Goal: Task Accomplishment & Management: Manage account settings

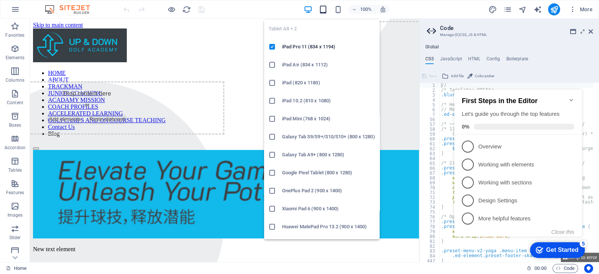
click at [324, 7] on icon "button" at bounding box center [323, 9] width 9 height 9
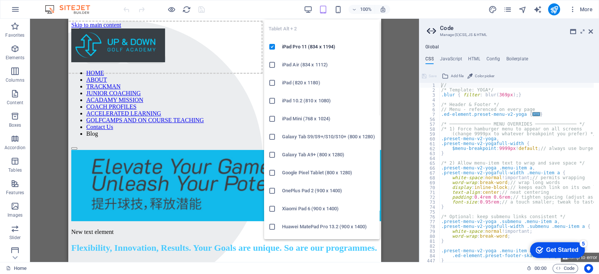
click at [322, 9] on icon "button" at bounding box center [323, 9] width 9 height 9
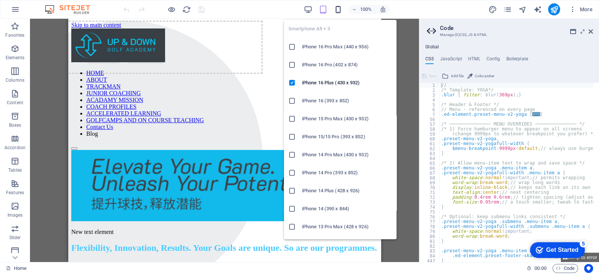
click at [338, 11] on icon "button" at bounding box center [338, 9] width 9 height 9
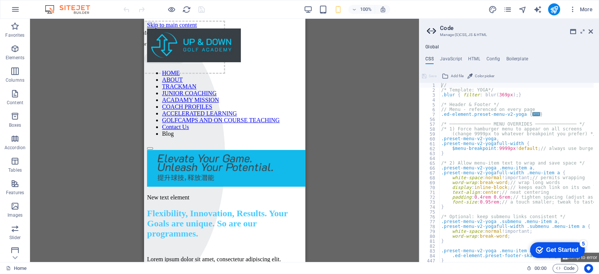
click at [240, 8] on div "100% More" at bounding box center [359, 9] width 474 height 12
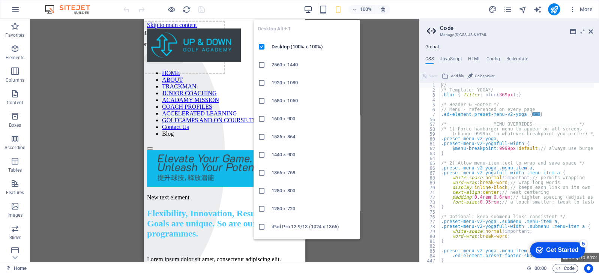
click at [305, 10] on icon "button" at bounding box center [308, 9] width 9 height 9
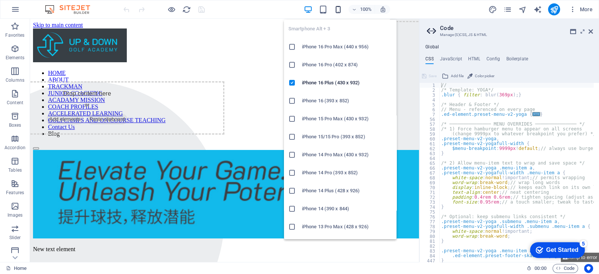
click at [337, 10] on icon "button" at bounding box center [338, 9] width 9 height 9
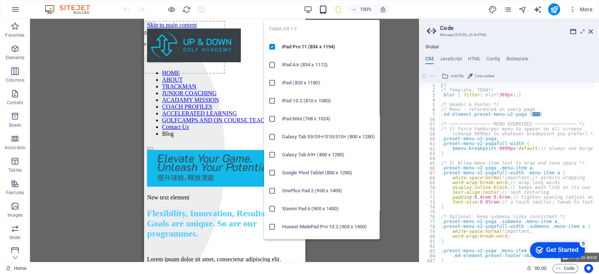
click at [324, 10] on icon "button" at bounding box center [323, 9] width 9 height 9
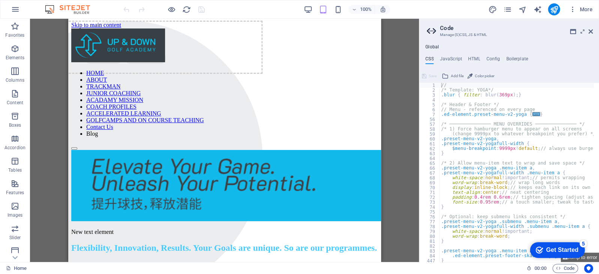
click at [407, 137] on div "Drag here to replace the existing content. Press “Ctrl” if you want to create a…" at bounding box center [224, 140] width 389 height 243
click at [591, 29] on icon at bounding box center [591, 32] width 5 height 6
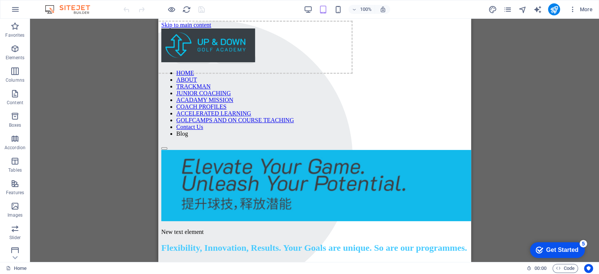
click at [571, 250] on div "Get Started" at bounding box center [562, 250] width 32 height 7
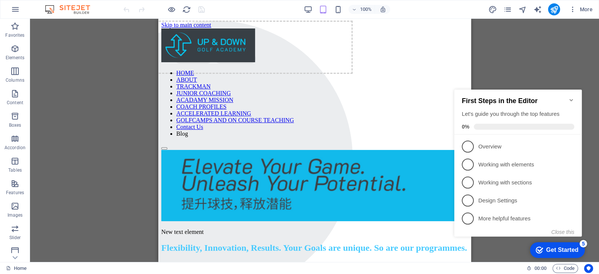
click at [545, 75] on div "Drag here to replace the existing content. Press “Ctrl” if you want to create a…" at bounding box center [314, 140] width 569 height 243
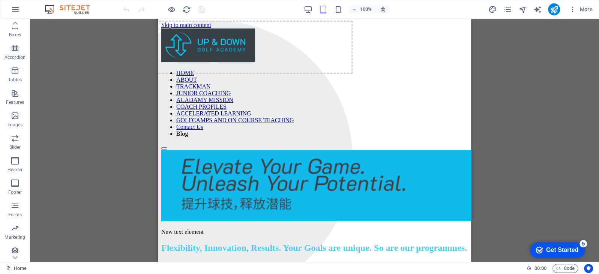
scroll to position [94, 0]
click at [20, 202] on span "Forms" at bounding box center [15, 207] width 30 height 18
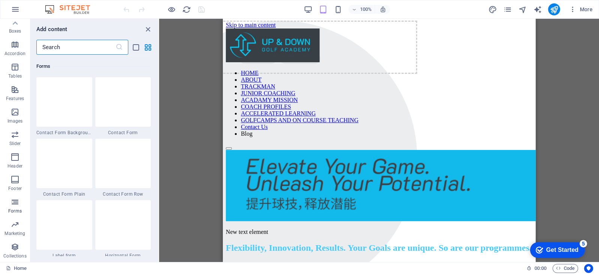
scroll to position [5476, 0]
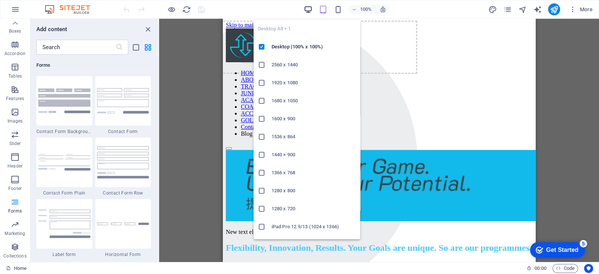
click at [305, 9] on icon "button" at bounding box center [308, 9] width 9 height 9
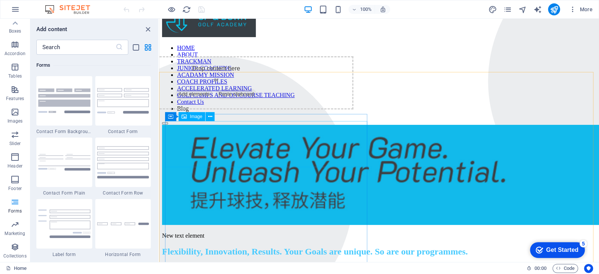
scroll to position [18, 0]
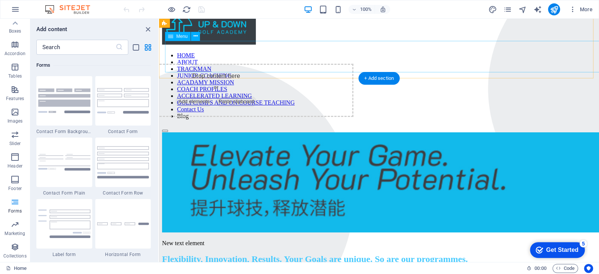
click at [569, 60] on nav "HOME ABOUT TRACKMAN JUNIOR COACHING ACADAMY MISSION COACH PROFILES ACCELERATED …" at bounding box center [379, 86] width 434 height 68
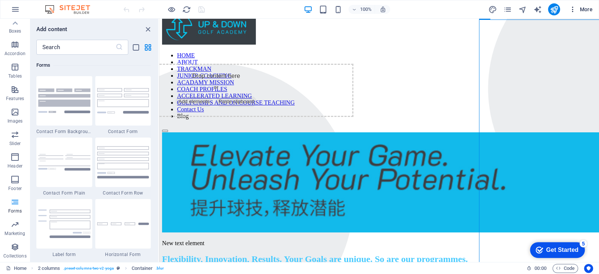
click at [585, 9] on span "More" at bounding box center [581, 10] width 24 height 8
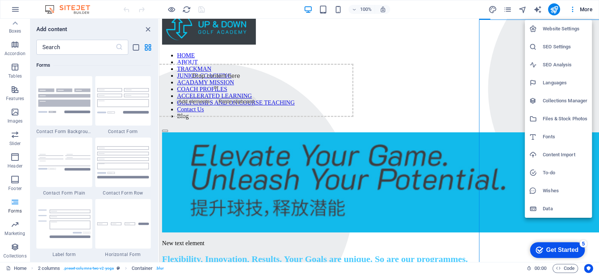
click at [508, 6] on div at bounding box center [299, 137] width 599 height 274
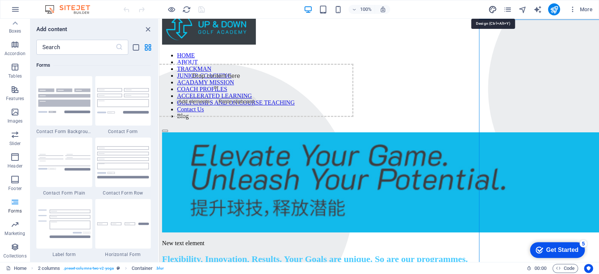
click at [491, 9] on icon "design" at bounding box center [492, 9] width 9 height 9
select select "px"
select select "300"
select select "px"
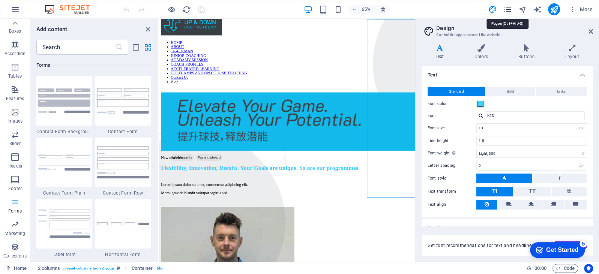
click at [506, 10] on icon "pages" at bounding box center [507, 9] width 9 height 9
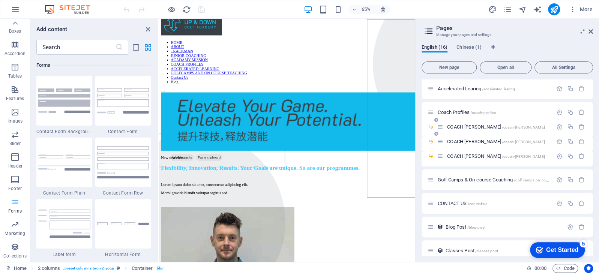
scroll to position [174, 0]
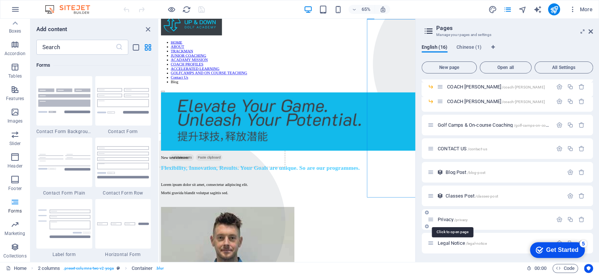
click at [449, 219] on span "Privacy /privacy" at bounding box center [453, 220] width 30 height 6
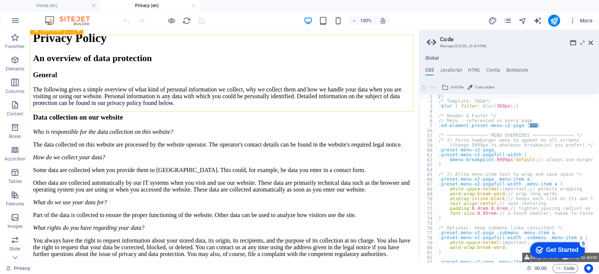
scroll to position [137, 0]
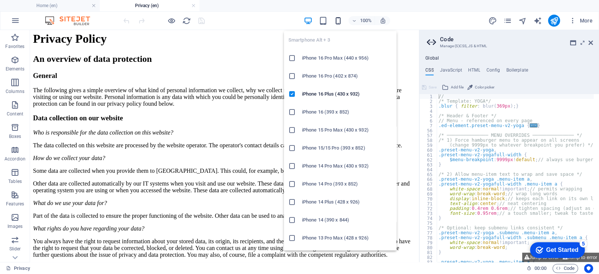
click at [336, 20] on icon "button" at bounding box center [338, 21] width 9 height 9
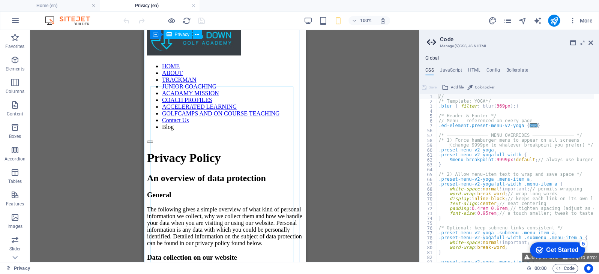
scroll to position [0, 0]
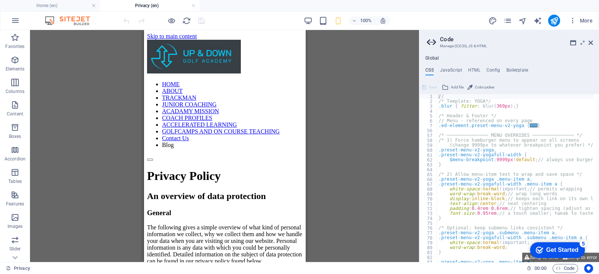
click at [362, 113] on div "Drag here to replace the existing content. Press “Ctrl” if you want to create a…" at bounding box center [224, 146] width 389 height 232
click at [521, 20] on icon "navigator" at bounding box center [522, 21] width 9 height 9
select select "15827681-en"
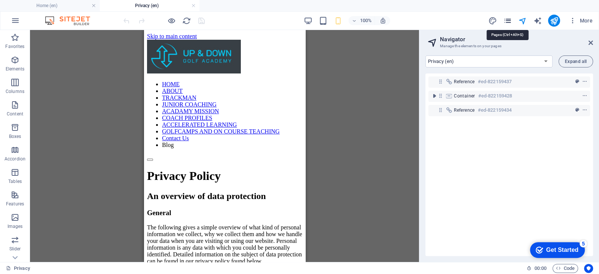
click at [507, 21] on icon "pages" at bounding box center [507, 21] width 9 height 9
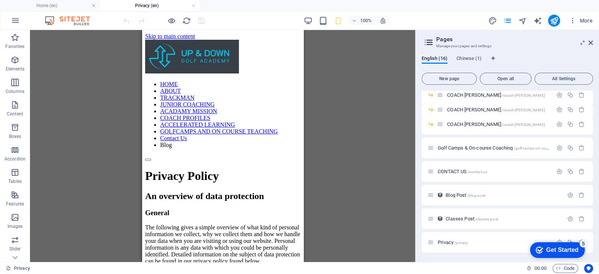
scroll to position [186, 0]
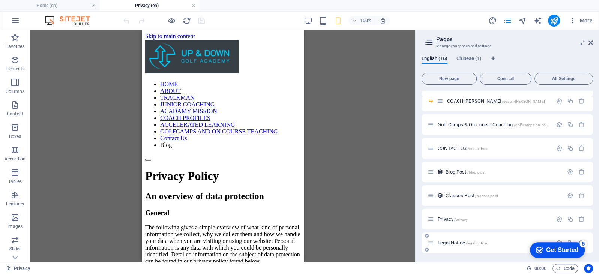
click at [451, 243] on span "Legal Notice /legal-notice" at bounding box center [462, 243] width 49 height 6
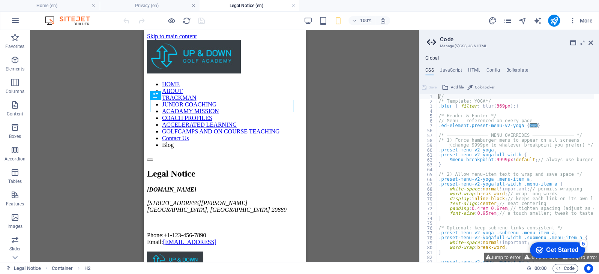
scroll to position [0, 0]
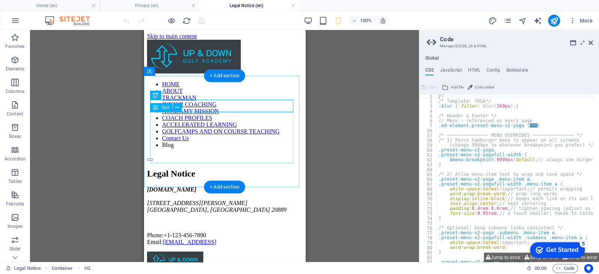
click at [164, 186] on div "[DOMAIN_NAME] [STREET_ADDRESS][PERSON_NAME] Phone: [PHONE_NUMBER] Email: [EMAIL…" at bounding box center [224, 215] width 155 height 59
click at [152, 186] on div "[DOMAIN_NAME] [STREET_ADDRESS][PERSON_NAME] Phone: [PHONE_NUMBER] Email: [EMAIL…" at bounding box center [224, 215] width 155 height 59
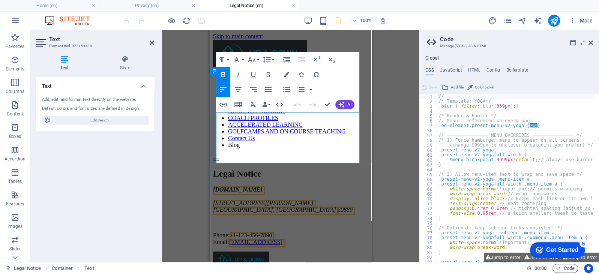
drag, startPoint x: 343, startPoint y: 160, endPoint x: 218, endPoint y: 117, distance: 132.6
click at [218, 186] on div "[DOMAIN_NAME] [STREET_ADDRESS][PERSON_NAME] Phone: [PHONE_NUMBER] Email: [EMAIL…" at bounding box center [290, 215] width 155 height 59
click at [231, 207] on span "[GEOGRAPHIC_DATA], [GEOGRAPHIC_DATA]" at bounding box center [274, 210] width 123 height 6
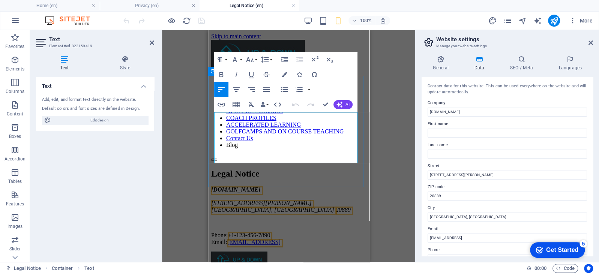
click at [323, 232] on p "Phone: [PHONE_NUMBER] Email: [EMAIL_ADDRESS]" at bounding box center [288, 239] width 155 height 14
drag, startPoint x: 343, startPoint y: 155, endPoint x: 363, endPoint y: 163, distance: 21.5
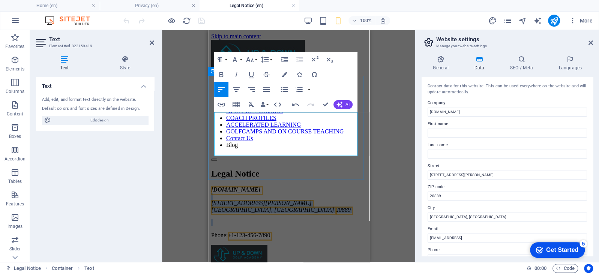
drag, startPoint x: 278, startPoint y: 147, endPoint x: 238, endPoint y: 124, distance: 46.6
click at [238, 186] on div "[DOMAIN_NAME] [STREET_ADDRESS][PERSON_NAME] Phone: [PHONE_NUMBER]" at bounding box center [288, 212] width 155 height 53
click at [284, 186] on address "[DOMAIN_NAME] [STREET_ADDRESS][PERSON_NAME]" at bounding box center [288, 199] width 155 height 27
click at [320, 186] on address "[DOMAIN_NAME] [STREET_ADDRESS][PERSON_NAME]" at bounding box center [288, 199] width 155 height 27
click at [260, 186] on span "[DOMAIN_NAME]" at bounding box center [236, 189] width 50 height 6
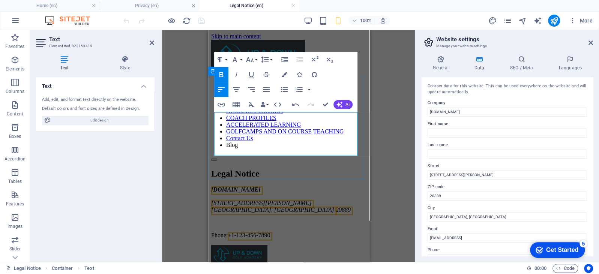
click at [269, 186] on address "[DOMAIN_NAME] [STREET_ADDRESS][PERSON_NAME]" at bounding box center [288, 199] width 155 height 27
click at [282, 186] on address "[DOMAIN_NAME] [STREET_ADDRESS][PERSON_NAME]" at bounding box center [288, 199] width 155 height 27
click at [217, 200] on span "[STREET_ADDRESS][PERSON_NAME]" at bounding box center [261, 203] width 101 height 6
drag, startPoint x: 217, startPoint y: 130, endPoint x: 267, endPoint y: 141, distance: 51.1
click at [267, 186] on div "[DOMAIN_NAME] [STREET_ADDRESS][PERSON_NAME] Phone: [PHONE_NUMBER]" at bounding box center [288, 212] width 155 height 53
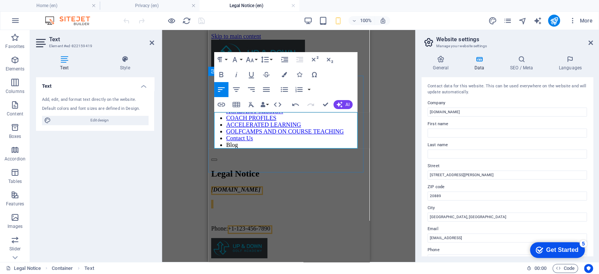
click at [232, 225] on span "+1-123-456-7890" at bounding box center [248, 228] width 42 height 6
click at [220, 213] on p at bounding box center [288, 216] width 155 height 7
click at [214, 186] on address "[DOMAIN_NAME] ​" at bounding box center [288, 196] width 155 height 20
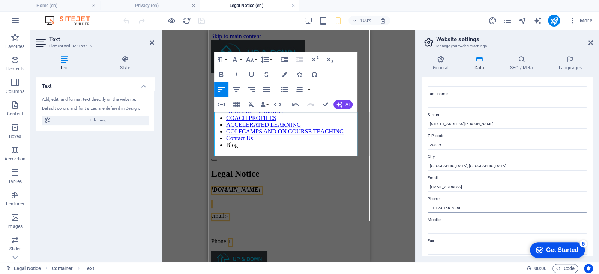
scroll to position [45, 0]
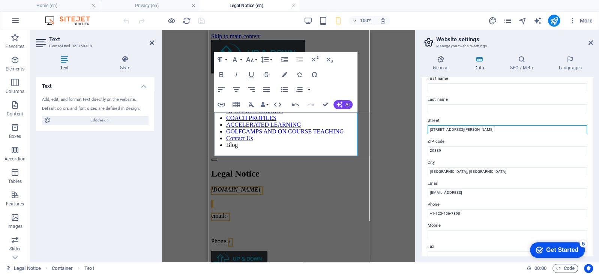
drag, startPoint x: 479, startPoint y: 128, endPoint x: 422, endPoint y: 128, distance: 56.3
click at [422, 128] on div "Contact data for this website. This can be used everywhere on the website and w…" at bounding box center [507, 166] width 171 height 179
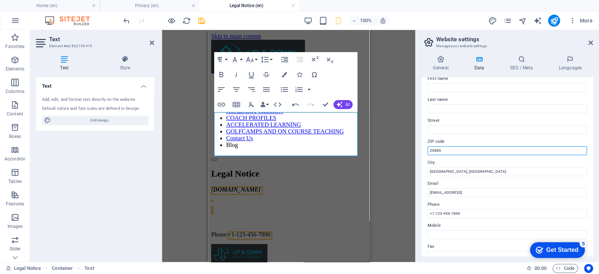
drag, startPoint x: 462, startPoint y: 152, endPoint x: 422, endPoint y: 152, distance: 39.8
click at [422, 152] on div "Contact data for this website. This can be used everywhere on the website and w…" at bounding box center [507, 166] width 171 height 179
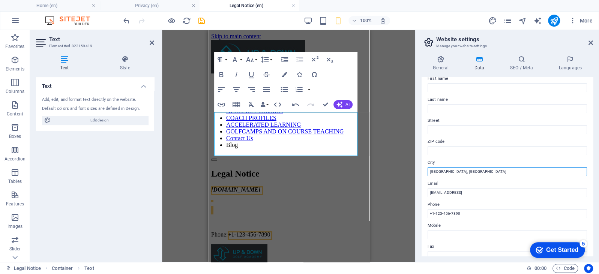
drag, startPoint x: 464, startPoint y: 173, endPoint x: 424, endPoint y: 171, distance: 40.2
click at [424, 171] on div "Contact data for this website. This can be used everywhere on the website and w…" at bounding box center [507, 166] width 171 height 179
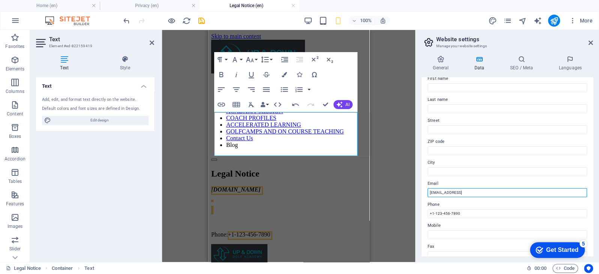
drag, startPoint x: 520, startPoint y: 189, endPoint x: 528, endPoint y: 195, distance: 9.2
click at [524, 196] on input "[EMAIL_ADDRESS]" at bounding box center [507, 192] width 159 height 9
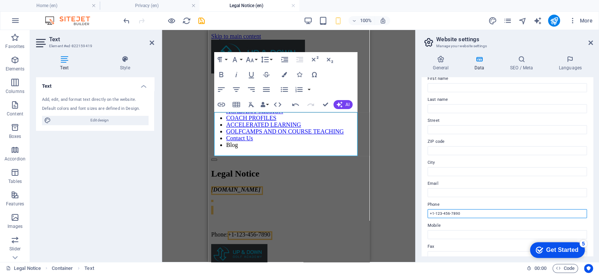
click at [476, 213] on input "+1-123-456-7890" at bounding box center [507, 213] width 159 height 9
type input "+1-123-45"
drag, startPoint x: 474, startPoint y: 213, endPoint x: 419, endPoint y: 214, distance: 55.1
click at [419, 214] on div "General Data SEO / Meta Languages Website name [DOMAIN_NAME] Logo Drag files he…" at bounding box center [507, 156] width 183 height 213
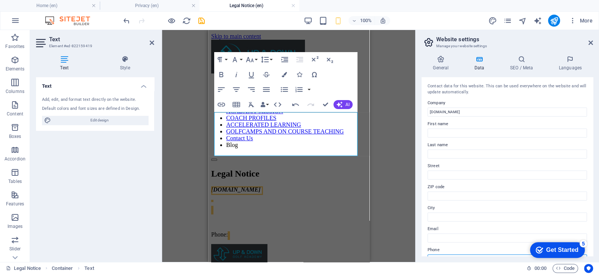
scroll to position [0, 0]
click at [519, 63] on h4 "SEO / Meta" at bounding box center [522, 64] width 49 height 16
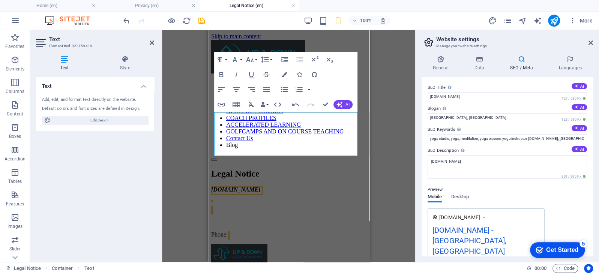
click at [519, 63] on h4 "SEO / Meta" at bounding box center [522, 64] width 49 height 16
click at [461, 117] on input "[GEOGRAPHIC_DATA], [GEOGRAPHIC_DATA]" at bounding box center [507, 117] width 159 height 9
click at [456, 117] on input "[GEOGRAPHIC_DATA], [GEOGRAPHIC_DATA]" at bounding box center [507, 117] width 159 height 9
click at [468, 117] on input "[GEOGRAPHIC_DATA], [GEOGRAPHIC_DATA]" at bounding box center [507, 117] width 159 height 9
type input "B"
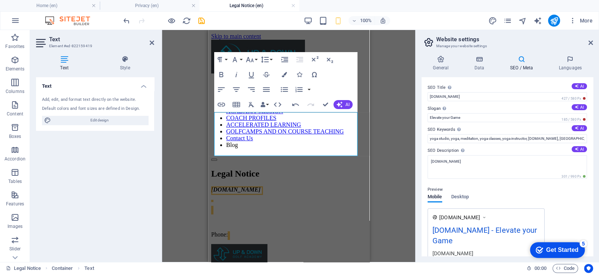
click at [513, 180] on div "Preview Mobile Desktop [DOMAIN_NAME] [DOMAIN_NAME] - Elevate your Game [DOMAIN_…" at bounding box center [507, 220] width 159 height 83
click at [576, 107] on icon at bounding box center [577, 107] width 4 height 4
type input "Tailored Programs for Your Unique Golf Journey"
click at [537, 127] on label "SEO Keywords Comma-separated list of keywords representing your website. AI" at bounding box center [507, 129] width 159 height 9
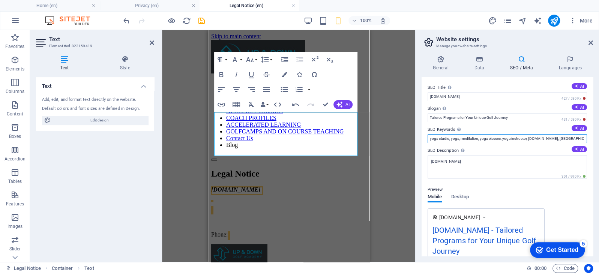
click at [537, 134] on input "yoga studio, yoga, meditation, yoga classes, yoga instructor, [DOMAIN_NAME], [G…" at bounding box center [507, 138] width 159 height 9
click at [575, 128] on icon at bounding box center [577, 128] width 4 height 4
type input "flexible golf programs, innovative golf training, results-driven coaching, pers…"
click at [576, 148] on icon at bounding box center [577, 149] width 4 height 4
type textarea "Achieve your unique goals with our flexible and innovative golf programs, desig…"
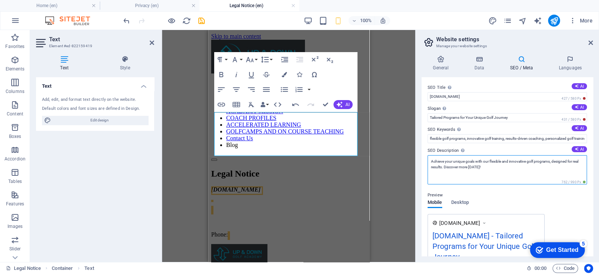
click at [517, 170] on textarea "Achieve your unique goals with our flexible and innovative golf programs, desig…" at bounding box center [507, 169] width 159 height 29
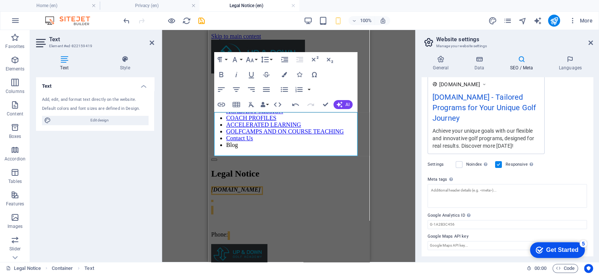
scroll to position [149, 0]
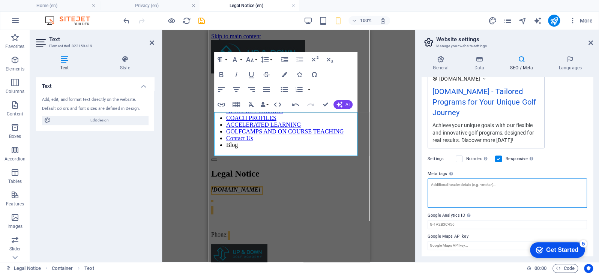
click at [449, 191] on textarea "Meta tags Enter HTML code here that will be placed inside the tags of your webs…" at bounding box center [507, 193] width 159 height 29
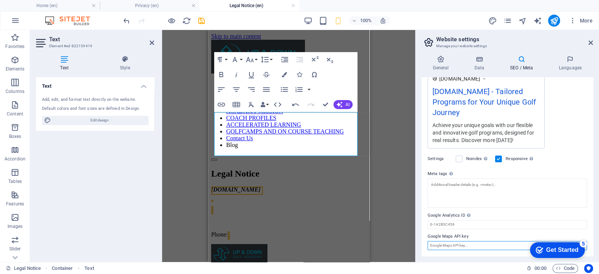
click at [478, 244] on input "Google Maps API key" at bounding box center [507, 245] width 159 height 9
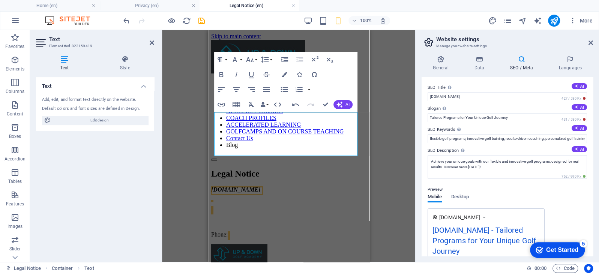
scroll to position [0, 0]
click at [424, 63] on icon at bounding box center [441, 60] width 38 height 8
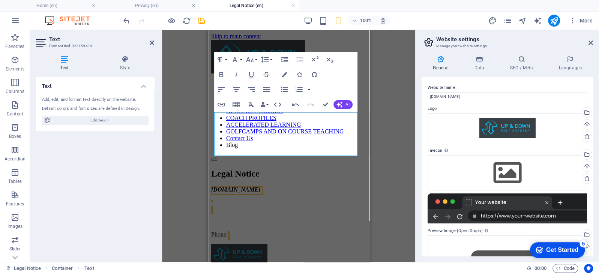
click at [392, 83] on div "Drag here to replace the existing content. Press “Ctrl” if you want to create a…" at bounding box center [288, 146] width 253 height 232
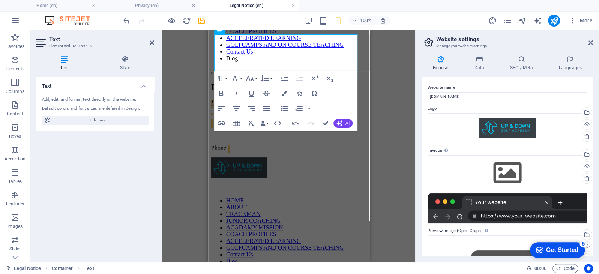
scroll to position [90, 0]
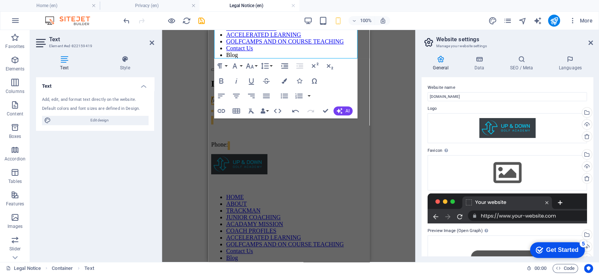
click at [149, 42] on h2 "Text" at bounding box center [101, 39] width 105 height 7
click at [151, 43] on icon at bounding box center [152, 43] width 5 height 6
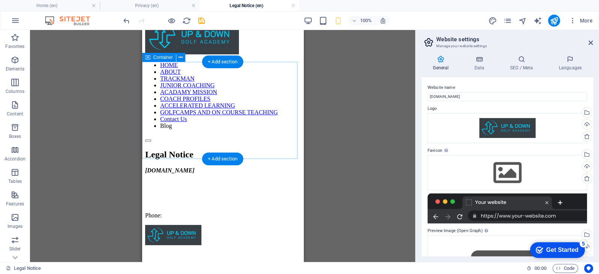
scroll to position [0, 0]
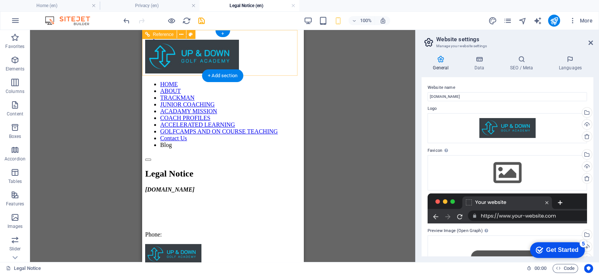
click at [282, 155] on div at bounding box center [222, 158] width 155 height 7
click at [215, 110] on nav "HOME ABOUT TRACKMAN JUNIOR COACHING ACADAMY MISSION COACH PROFILES ACCELERATED …" at bounding box center [222, 115] width 155 height 68
click at [216, 144] on nav "HOME ABOUT TRACKMAN JUNIOR COACHING ACADAMY MISSION COACH PROFILES ACCELERATED …" at bounding box center [222, 115] width 155 height 68
click at [284, 155] on div at bounding box center [222, 158] width 155 height 7
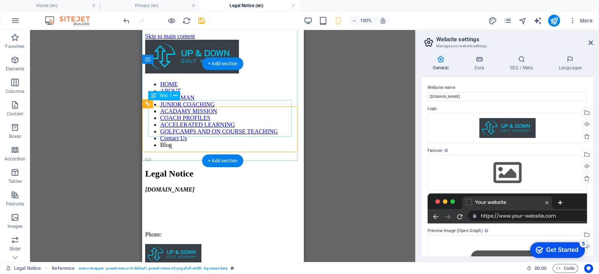
scroll to position [0, 0]
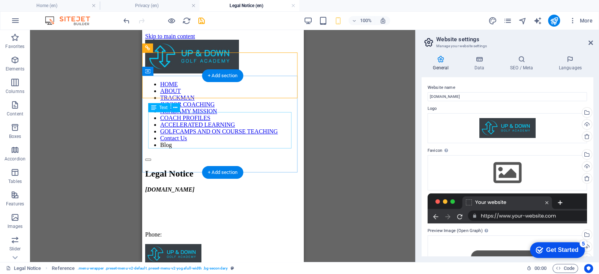
click at [202, 186] on div "[DOMAIN_NAME] Phone:" at bounding box center [222, 212] width 155 height 52
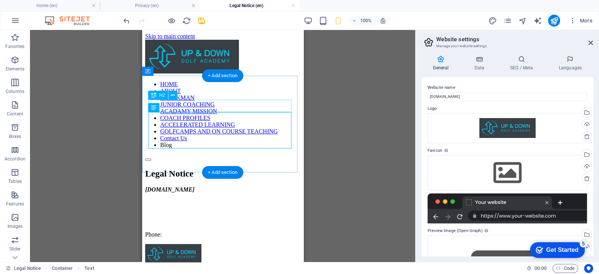
click at [191, 169] on div "Legal Notice" at bounding box center [222, 174] width 155 height 10
click at [171, 186] on div "[DOMAIN_NAME] Phone:" at bounding box center [222, 212] width 155 height 52
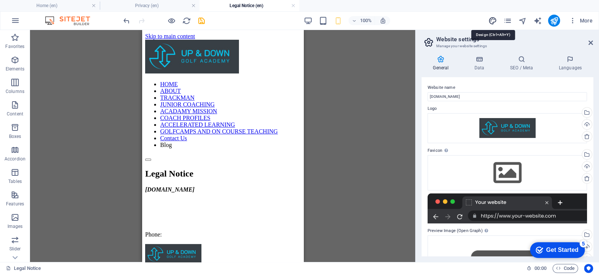
click at [490, 20] on icon "design" at bounding box center [492, 21] width 9 height 9
select select "px"
select select "300"
select select "px"
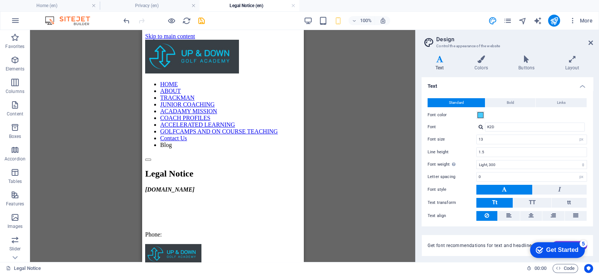
click at [555, 251] on div "Get Started" at bounding box center [562, 250] width 32 height 7
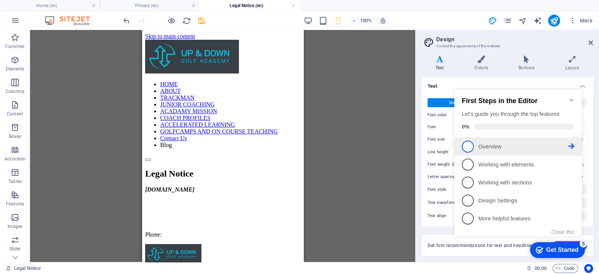
click at [486, 145] on p "Overview - incomplete" at bounding box center [523, 147] width 90 height 8
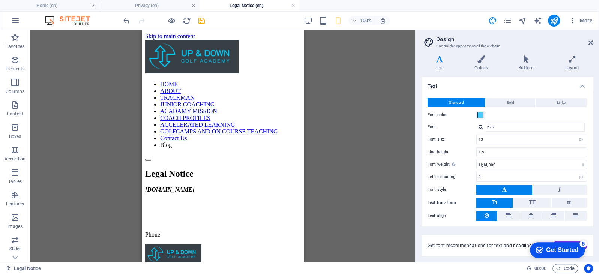
click at [584, 245] on div "5" at bounding box center [584, 244] width 8 height 8
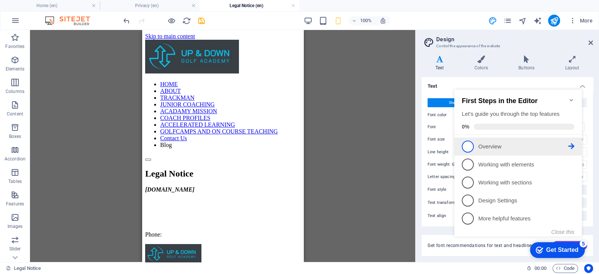
click at [467, 145] on span "1" at bounding box center [468, 147] width 12 height 12
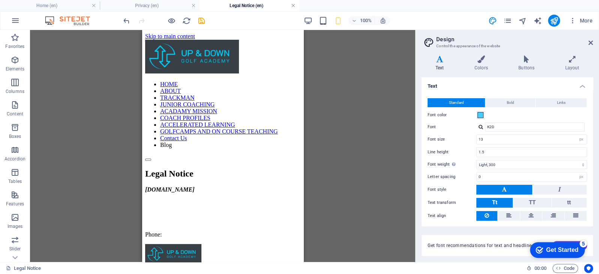
click at [293, 5] on link at bounding box center [293, 5] width 5 height 7
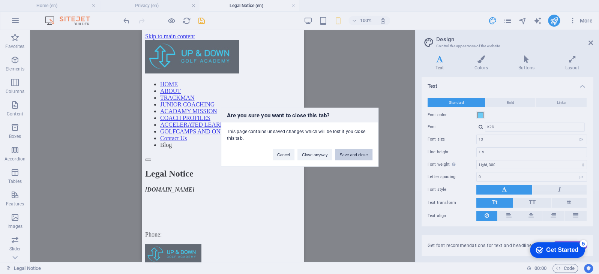
click at [347, 151] on button "Save and close" at bounding box center [353, 154] width 37 height 11
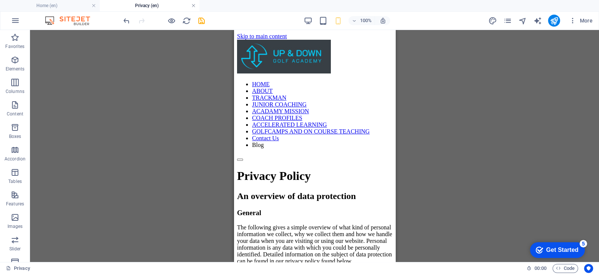
click at [194, 6] on link at bounding box center [193, 5] width 5 height 7
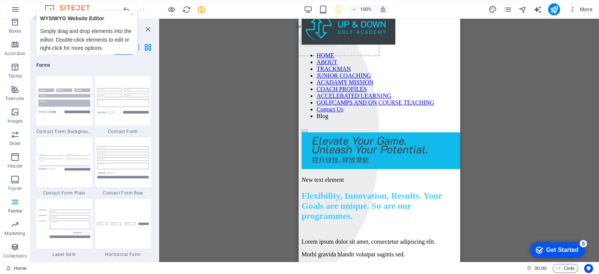
click at [214, 71] on div "Drag here to replace the existing content. Press “Ctrl” if you want to create a…" at bounding box center [379, 140] width 440 height 243
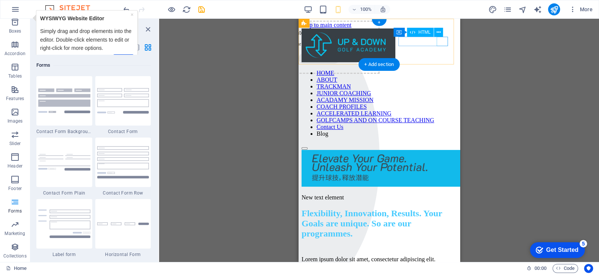
click at [439, 143] on div at bounding box center [378, 146] width 155 height 7
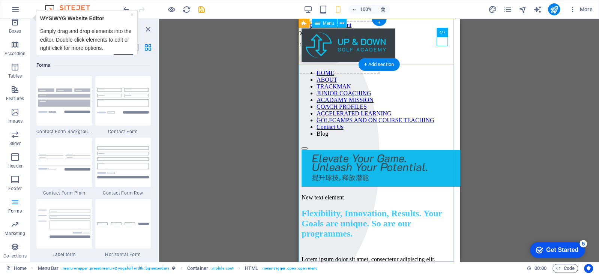
click at [372, 100] on nav "HOME ABOUT TRACKMAN JUNIOR COACHING ACADAMY MISSION COACH PROFILES ACCELERATED …" at bounding box center [378, 104] width 155 height 68
select select
select select "1"
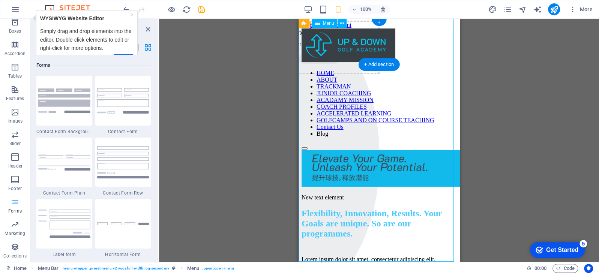
select select
select select "2"
select select
select select "3"
select select
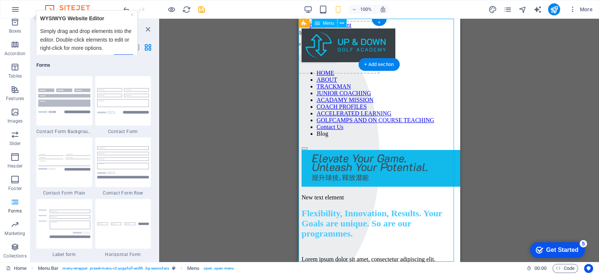
select select "4"
select select
select select "6"
select select
select select "5"
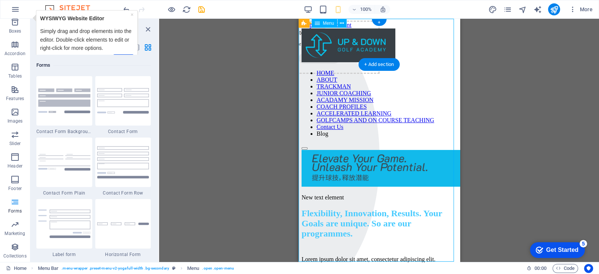
select select
select select "10"
select select
select select "11"
select select
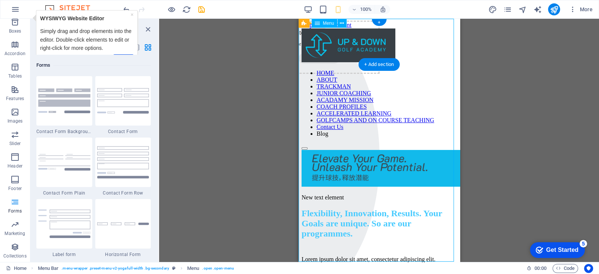
select select
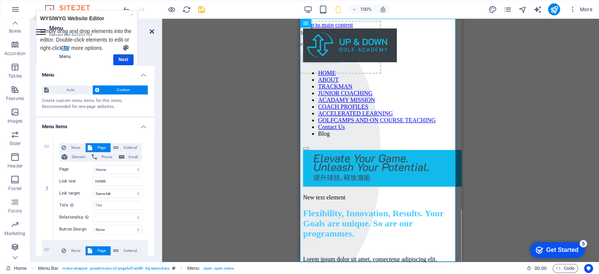
click at [151, 31] on icon at bounding box center [152, 32] width 5 height 6
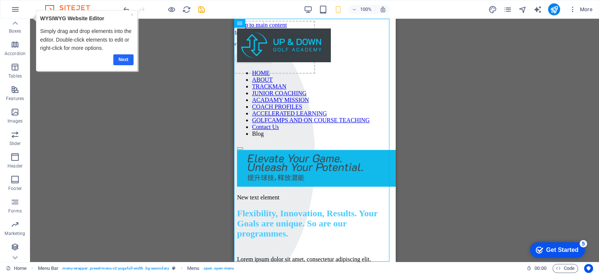
click at [130, 59] on link "Next" at bounding box center [123, 59] width 20 height 11
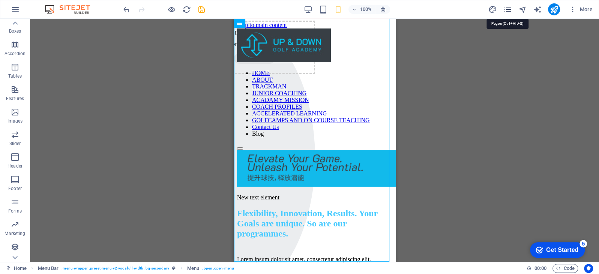
click at [509, 10] on icon "pages" at bounding box center [507, 9] width 9 height 9
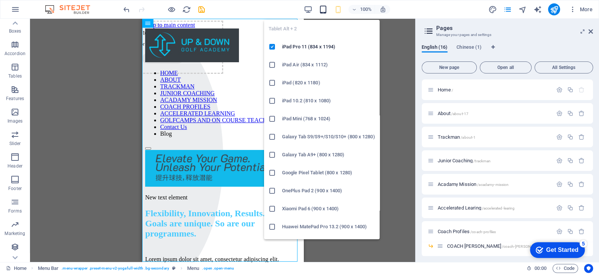
click at [320, 11] on icon "button" at bounding box center [323, 9] width 9 height 9
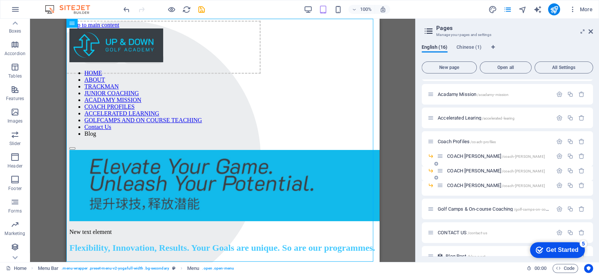
scroll to position [90, 0]
click at [468, 156] on span "COACH [PERSON_NAME] /coach-[PERSON_NAME]" at bounding box center [496, 156] width 98 height 6
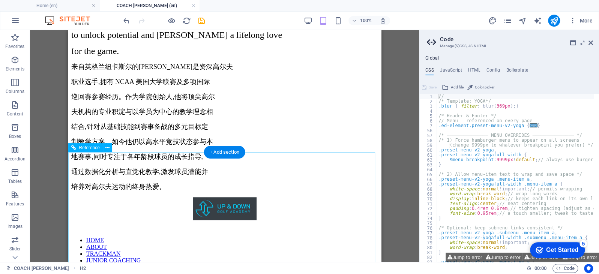
scroll to position [408, 0]
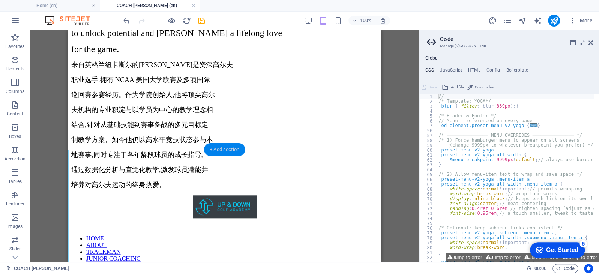
click at [212, 148] on div "+ Add section" at bounding box center [225, 149] width 42 height 13
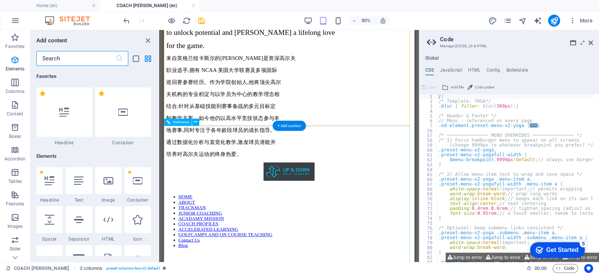
scroll to position [1312, 0]
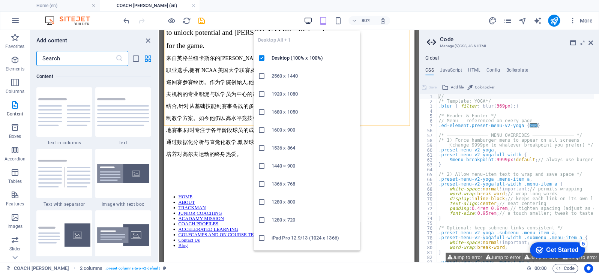
click at [310, 21] on icon "button" at bounding box center [308, 21] width 9 height 9
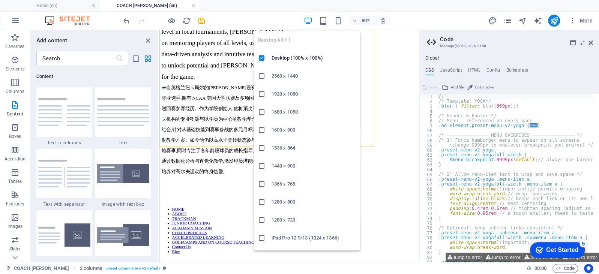
scroll to position [357, 0]
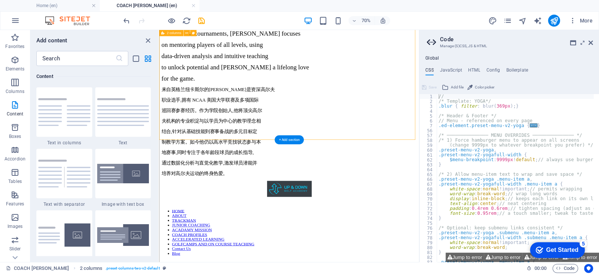
click at [261, 149] on div "Hailing from [GEOGRAPHIC_DATA], [GEOGRAPHIC_DATA], [PERSON_NAME] is a seasoned …" at bounding box center [344, 41] width 365 height 397
click at [173, 162] on div "Hailing from [GEOGRAPHIC_DATA], [GEOGRAPHIC_DATA], [PERSON_NAME] is a seasoned …" at bounding box center [344, 41] width 365 height 397
click at [279, 141] on div "+ Add section" at bounding box center [289, 139] width 29 height 9
click at [175, 137] on span "Reference" at bounding box center [174, 136] width 15 height 3
click at [206, 156] on div "Hailing from [GEOGRAPHIC_DATA], [GEOGRAPHIC_DATA], [PERSON_NAME] is a seasoned …" at bounding box center [344, 41] width 365 height 397
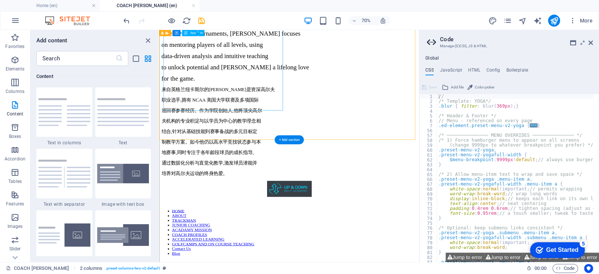
click at [364, 131] on div "来自英格兰纽卡斯尔的[PERSON_NAME]是资深高尔夫 职业选手,拥有 NCAA 美国大学联赛及多项国际 巡回赛参赛经历。作为学院创始人,他将顶尖高尔 夫…" at bounding box center [344, 175] width 365 height 129
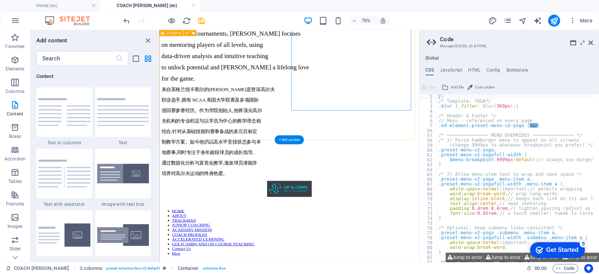
click at [243, 146] on div "Hailing from [GEOGRAPHIC_DATA], [GEOGRAPHIC_DATA], [PERSON_NAME] is a seasoned …" at bounding box center [344, 41] width 365 height 397
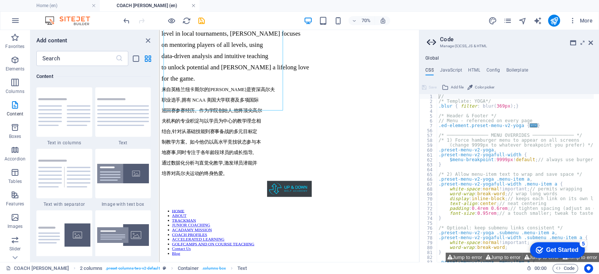
click at [192, 6] on link at bounding box center [193, 5] width 5 height 7
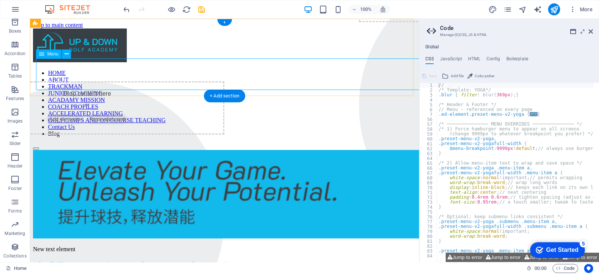
click at [229, 71] on nav "HOME ABOUT TRACKMAN JUNIOR COACHING ACADAMY MISSION COACH PROFILES ACCELERATED …" at bounding box center [224, 104] width 383 height 68
click at [501, 9] on div "More" at bounding box center [542, 9] width 108 height 12
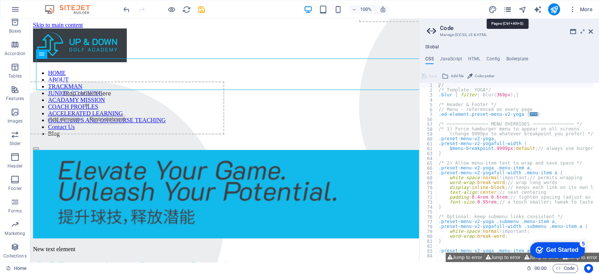
click at [506, 9] on icon "pages" at bounding box center [507, 9] width 9 height 9
